Goal: Navigation & Orientation: Find specific page/section

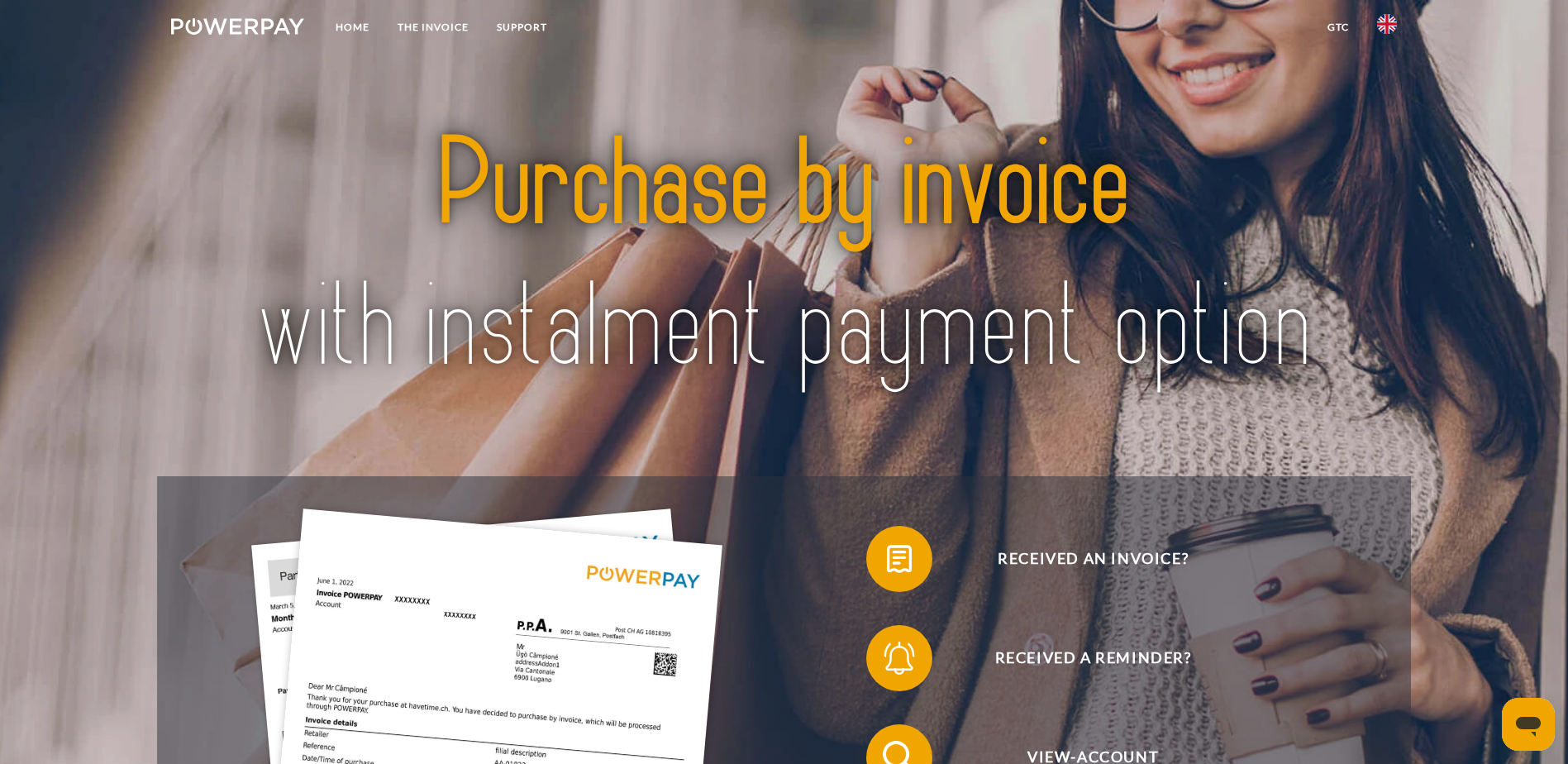
click at [1386, 22] on img at bounding box center [1387, 24] width 20 height 20
click at [1383, 129] on img at bounding box center [1387, 120] width 20 height 20
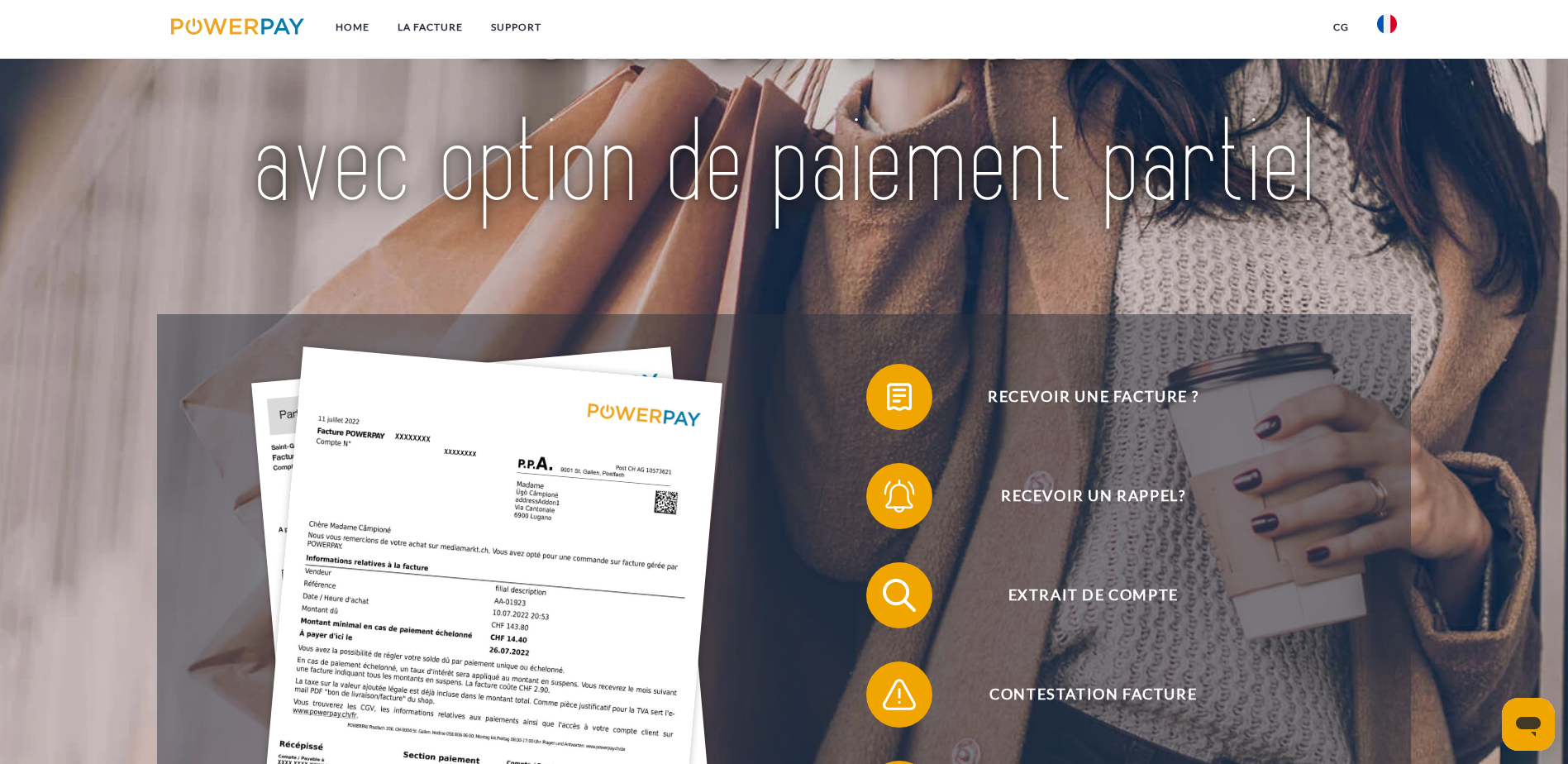
scroll to position [165, 0]
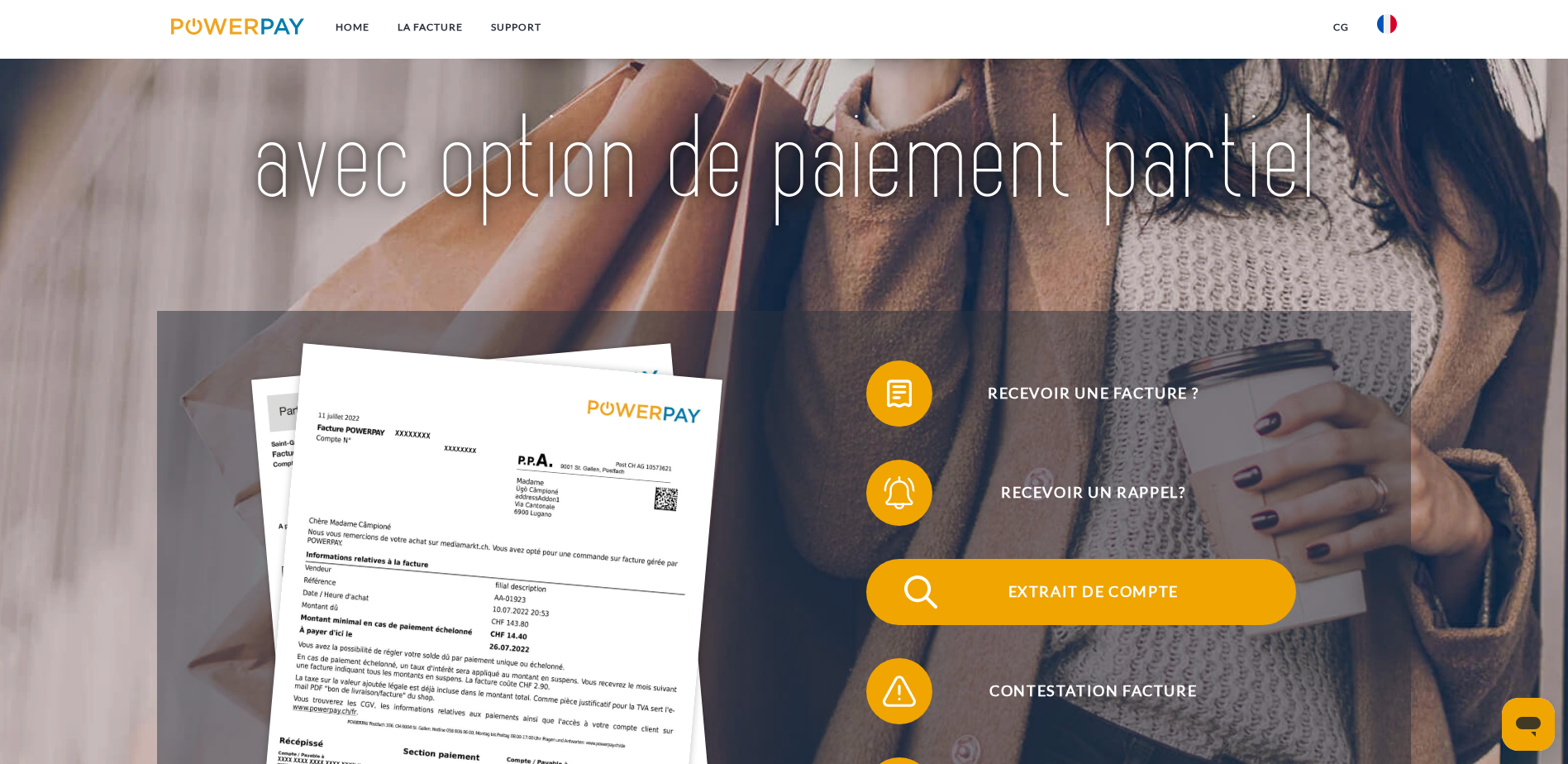
click at [890, 559] on span "Extrait de compte" at bounding box center [1092, 592] width 405 height 66
